Goal: Task Accomplishment & Management: Use online tool/utility

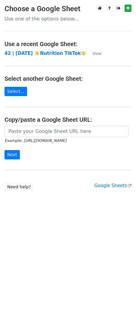
click at [56, 138] on small "Example: https://docs.google.com/spreadsheets/d/abc/edit" at bounding box center [36, 140] width 62 height 5
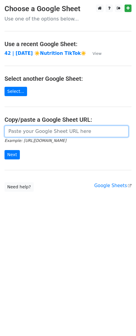
click at [51, 134] on input "url" at bounding box center [67, 131] width 124 height 11
paste input "https://docs.google.com/spreadsheets/d/1iKzxX8ggGwGyIuxrvMukZFjEw_2Y8GcQbEpcTFc…"
type input "[URL][DOMAIN_NAME]"
click at [5, 150] on input "Next" at bounding box center [12, 154] width 15 height 9
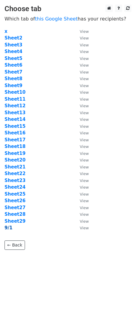
click at [7, 228] on strong "9/1" at bounding box center [9, 227] width 8 height 5
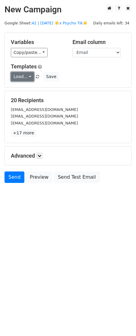
click at [28, 73] on link "Load..." at bounding box center [22, 76] width 23 height 9
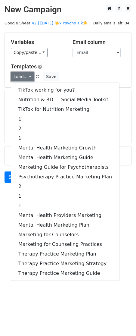
click at [22, 76] on link "Load..." at bounding box center [22, 76] width 23 height 9
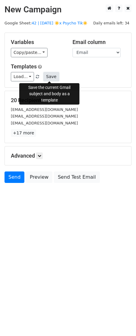
click at [55, 76] on button "Save" at bounding box center [51, 76] width 16 height 9
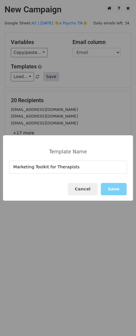
type input "Marketing Toolkit for Therapists"
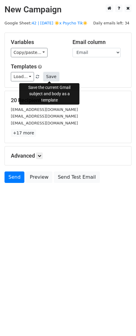
click at [49, 76] on button "Save" at bounding box center [51, 76] width 16 height 9
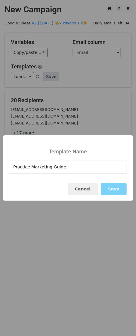
type input "Practice Marketing Guide"
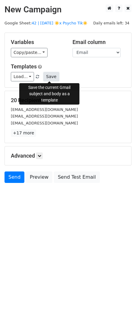
click at [51, 77] on button "Save" at bounding box center [51, 76] width 16 height 9
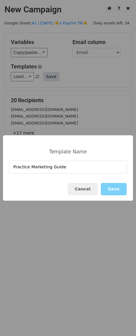
type input "Practice Marketing Guide"
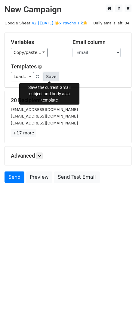
click at [50, 74] on button "Save" at bounding box center [51, 76] width 16 height 9
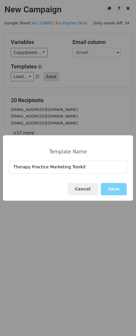
type input "Therapy Practice Marketing Toolkit"
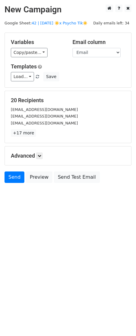
click at [43, 159] on h5 "Advanced" at bounding box center [68, 155] width 114 height 7
click at [37, 157] on link at bounding box center [39, 155] width 7 height 7
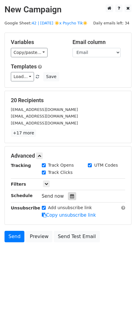
click at [70, 197] on icon at bounding box center [72, 196] width 4 height 4
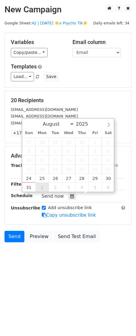
type input "2025-09-01 12:00"
select select "8"
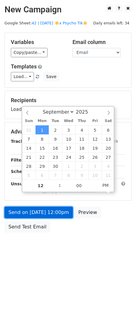
click at [43, 213] on link "Send on Sep 1 at 12:00pm" at bounding box center [39, 211] width 68 height 11
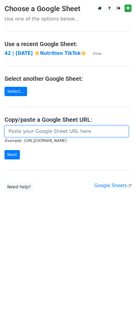
click at [29, 132] on input "url" at bounding box center [67, 131] width 124 height 11
paste input "https://docs.google.com/spreadsheets/d/1iKzxX8ggGwGyIuxrvMukZFjEw_2Y8GcQbEpcTFc…"
type input "https://docs.google.com/spreadsheets/d/1iKzxX8ggGwGyIuxrvMukZFjEw_2Y8GcQbEpcTFc…"
click at [5, 150] on input "Next" at bounding box center [12, 154] width 15 height 9
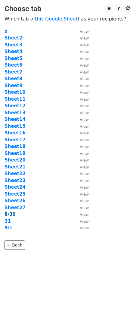
click at [11, 213] on strong "8/30" at bounding box center [10, 213] width 11 height 5
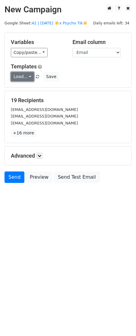
click at [22, 77] on link "Load..." at bounding box center [22, 76] width 23 height 9
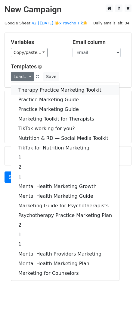
click at [23, 88] on link "Therapy Practice Marketing Toolkit" at bounding box center [65, 90] width 108 height 10
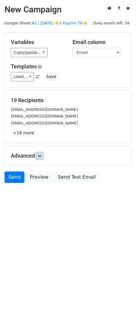
click at [41, 158] on link at bounding box center [39, 155] width 7 height 7
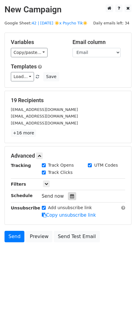
click at [66, 192] on div "Send now" at bounding box center [77, 196] width 71 height 8
click at [68, 193] on div at bounding box center [72, 196] width 8 height 8
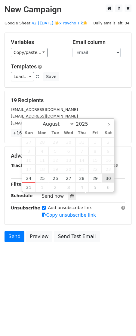
type input "2025-08-30 12:00"
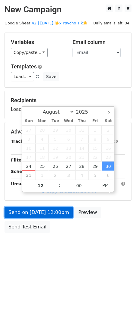
click at [55, 212] on link "Send on Aug 30 at 12:00pm" at bounding box center [39, 211] width 68 height 11
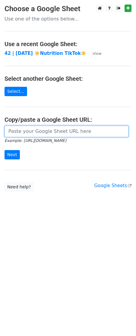
click at [54, 132] on input "url" at bounding box center [67, 131] width 124 height 11
paste input "[URL][DOMAIN_NAME]"
type input "[URL][DOMAIN_NAME]"
click at [5, 150] on input "Next" at bounding box center [12, 154] width 15 height 9
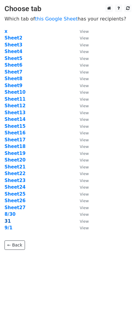
click at [9, 221] on strong "31" at bounding box center [8, 220] width 6 height 5
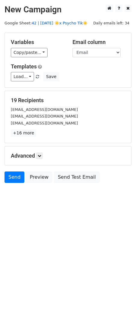
click at [56, 25] on link "42 | SEPT 1 ☀️x Psycho Tik☀️" at bounding box center [60, 23] width 56 height 5
click at [41, 154] on icon at bounding box center [40, 156] width 4 height 4
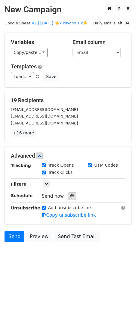
click at [73, 196] on div at bounding box center [72, 196] width 8 height 8
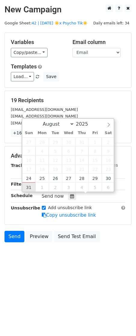
type input "2025-08-31 12:00"
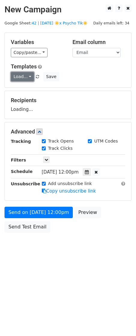
click at [24, 76] on link "Load..." at bounding box center [22, 76] width 23 height 9
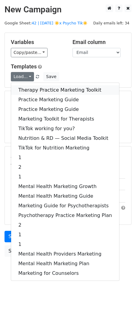
click at [32, 87] on link "Therapy Practice Marketing Toolkit" at bounding box center [65, 90] width 108 height 10
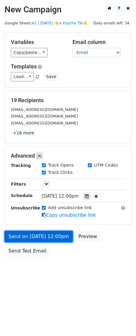
click at [36, 236] on link "Send on Aug 31 at 12:00pm" at bounding box center [39, 236] width 68 height 11
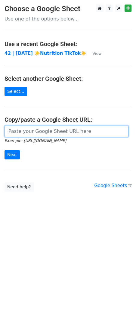
click at [52, 133] on input "url" at bounding box center [67, 131] width 124 height 11
paste input "https://docs.google.com/spreadsheets/d/1iKzxX8ggGwGyIuxrvMukZFjEw_2Y8GcQbEpcTFc…"
type input "https://docs.google.com/spreadsheets/d/1iKzxX8ggGwGyIuxrvMukZFjEw_2Y8GcQbEpcTFc…"
click at [5, 150] on input "Next" at bounding box center [12, 154] width 15 height 9
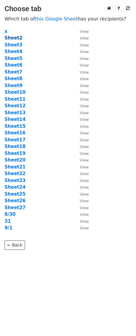
click at [13, 40] on strong "Sheet2" at bounding box center [14, 37] width 18 height 5
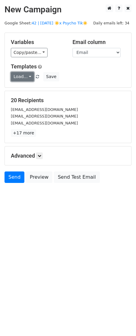
click at [17, 73] on link "Load..." at bounding box center [22, 76] width 23 height 9
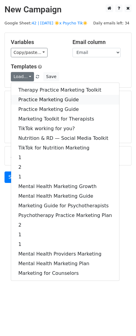
click at [29, 97] on link "Practice Marketing Guide" at bounding box center [65, 100] width 108 height 10
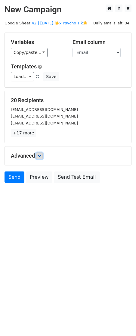
click at [40, 157] on icon at bounding box center [40, 156] width 4 height 4
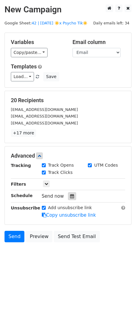
click at [68, 196] on div at bounding box center [72, 196] width 8 height 8
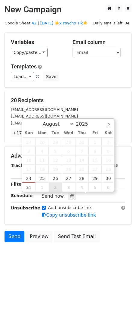
type input "2025-09-02 12:00"
select select "8"
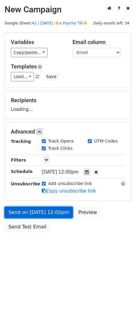
click at [50, 213] on link "Send on Sep 2 at 12:00pm" at bounding box center [39, 211] width 68 height 11
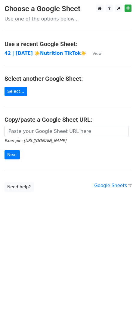
click at [54, 138] on icon "Example: [URL][DOMAIN_NAME]" at bounding box center [36, 140] width 62 height 5
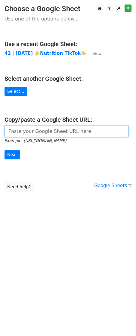
click at [48, 135] on input "url" at bounding box center [67, 131] width 124 height 11
paste input "[URL][DOMAIN_NAME]"
type input "[URL][DOMAIN_NAME]"
click at [5, 150] on input "Next" at bounding box center [12, 154] width 15 height 9
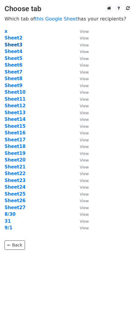
click at [16, 47] on strong "Sheet3" at bounding box center [14, 44] width 18 height 5
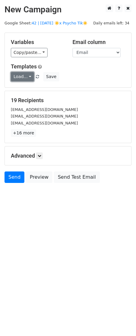
click at [20, 76] on link "Load..." at bounding box center [22, 76] width 23 height 9
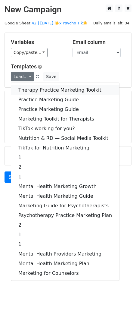
click at [34, 88] on link "Therapy Practice Marketing Toolkit" at bounding box center [65, 90] width 108 height 10
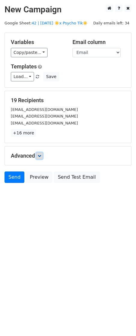
click at [40, 157] on icon at bounding box center [40, 156] width 4 height 4
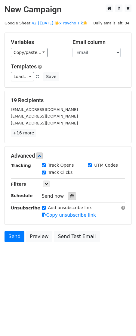
click at [68, 194] on div at bounding box center [72, 196] width 8 height 8
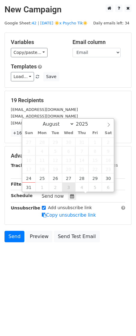
type input "2025-09-03 12:00"
select select "8"
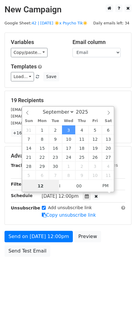
scroll to position [0, 0]
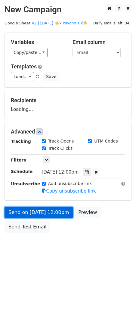
click at [56, 211] on link "Send on Sep 3 at 12:00pm" at bounding box center [39, 211] width 68 height 11
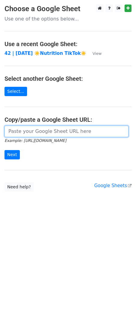
click at [64, 130] on input "url" at bounding box center [67, 131] width 124 height 11
paste input "[URL][DOMAIN_NAME]"
type input "[URL][DOMAIN_NAME]"
click at [5, 150] on input "Next" at bounding box center [12, 154] width 15 height 9
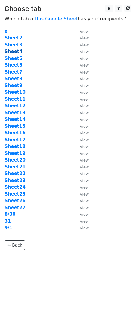
click at [14, 51] on strong "Sheet4" at bounding box center [14, 51] width 18 height 5
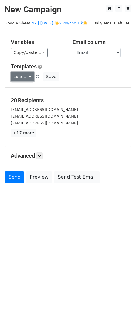
click at [20, 76] on link "Load..." at bounding box center [22, 76] width 23 height 9
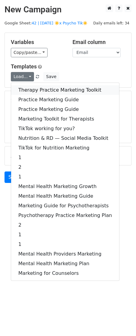
click at [29, 90] on link "Therapy Practice Marketing Toolkit" at bounding box center [65, 90] width 108 height 10
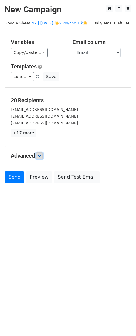
click at [41, 158] on link at bounding box center [39, 155] width 7 height 7
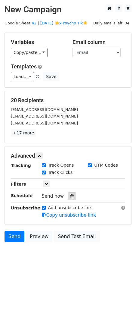
click at [70, 196] on icon at bounding box center [72, 196] width 4 height 4
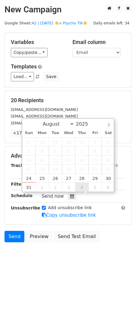
type input "2025-09-04 12:00"
select select "8"
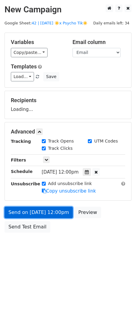
click at [54, 209] on link "Send on Sep 4 at 12:00pm" at bounding box center [39, 211] width 68 height 11
